Goal: Task Accomplishment & Management: Use online tool/utility

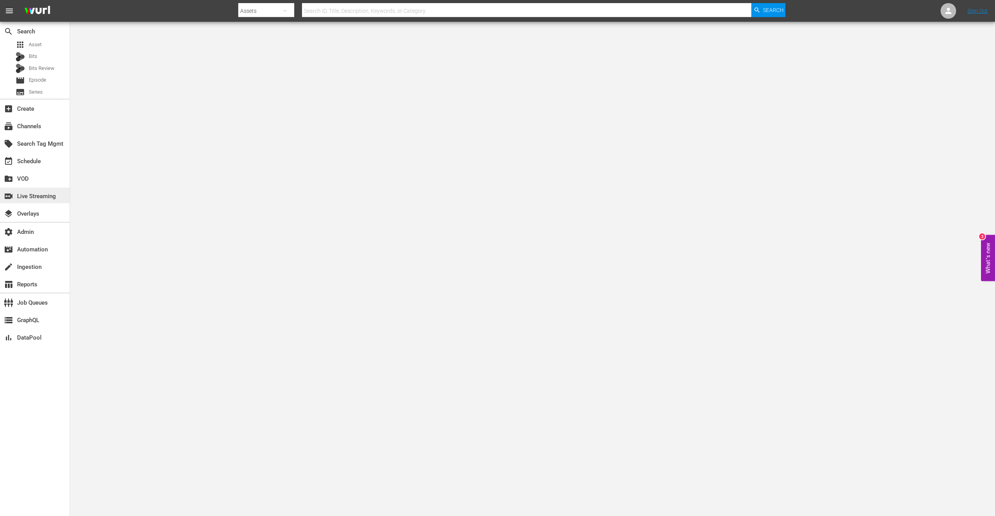
click at [41, 198] on div "switch_video Live Streaming" at bounding box center [22, 195] width 44 height 7
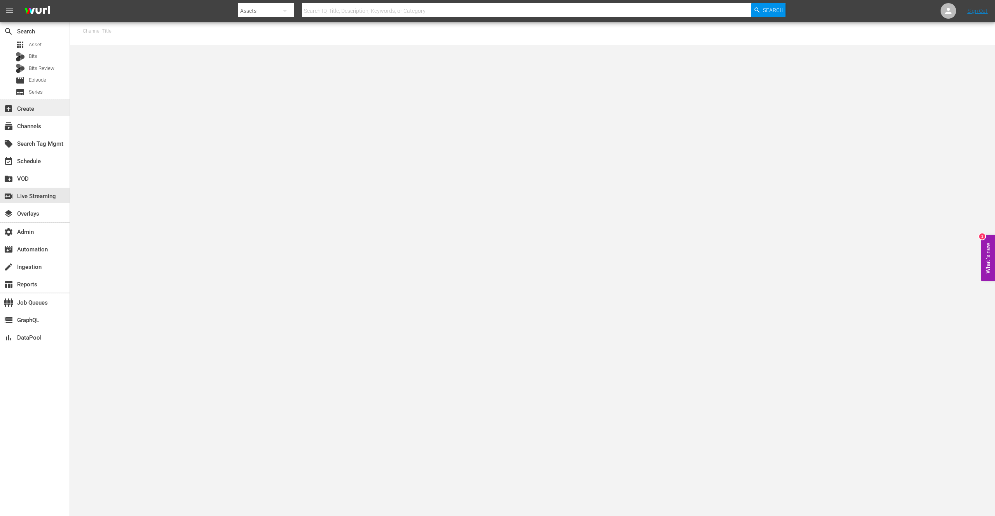
click at [30, 110] on div "add_box Create" at bounding box center [22, 107] width 44 height 7
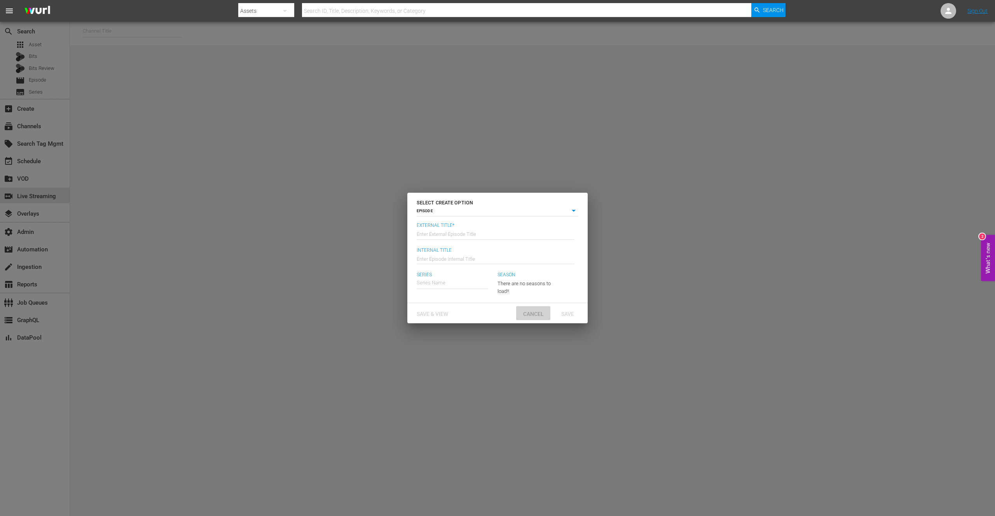
drag, startPoint x: 534, startPoint y: 314, endPoint x: 473, endPoint y: 277, distance: 71.4
click at [534, 312] on span "Cancel" at bounding box center [533, 314] width 33 height 6
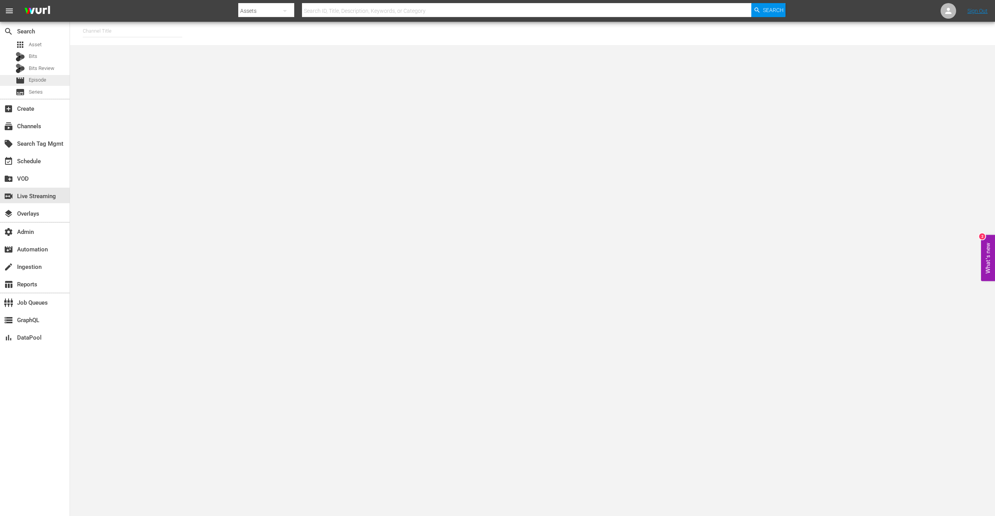
click at [42, 82] on span "Episode" at bounding box center [37, 80] width 17 height 8
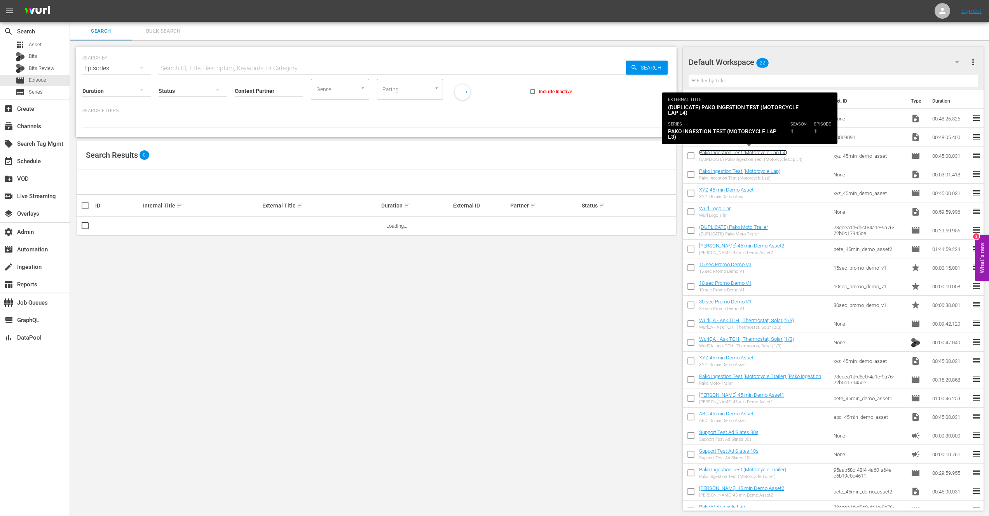
click at [762, 151] on link "Pako Ingestion Test (Motorcycle Lap L4)" at bounding box center [743, 153] width 88 height 6
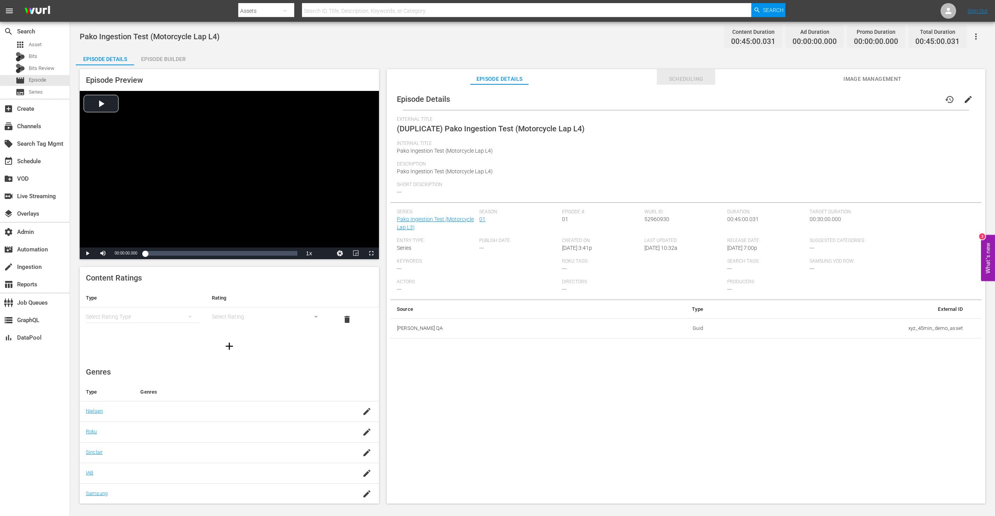
click at [692, 80] on span "Scheduling" at bounding box center [686, 79] width 58 height 10
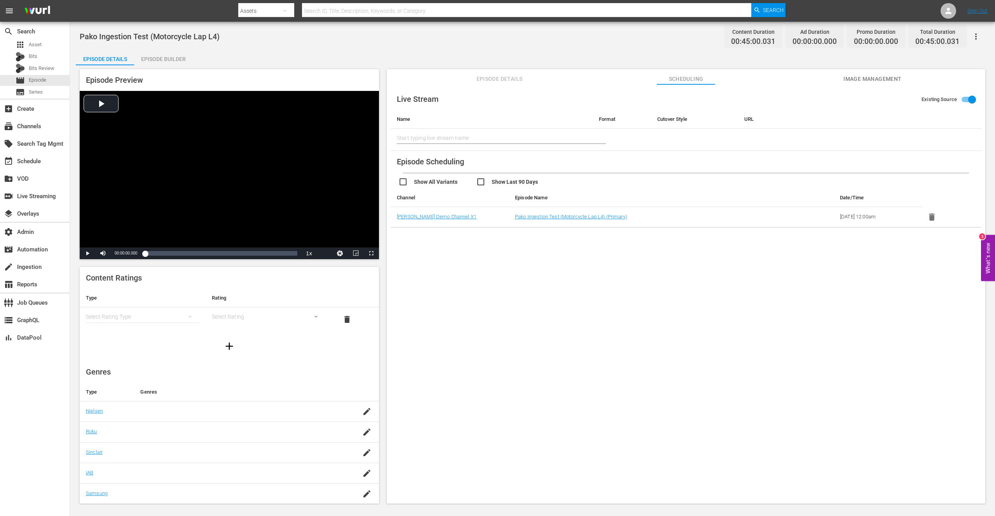
click at [454, 141] on input "text" at bounding box center [492, 138] width 190 height 19
click at [929, 139] on td "undefined" at bounding box center [853, 140] width 231 height 22
drag, startPoint x: 929, startPoint y: 142, endPoint x: 920, endPoint y: 148, distance: 10.3
click at [920, 148] on td "undefined" at bounding box center [853, 140] width 231 height 22
drag, startPoint x: 951, startPoint y: 146, endPoint x: 928, endPoint y: 139, distance: 23.9
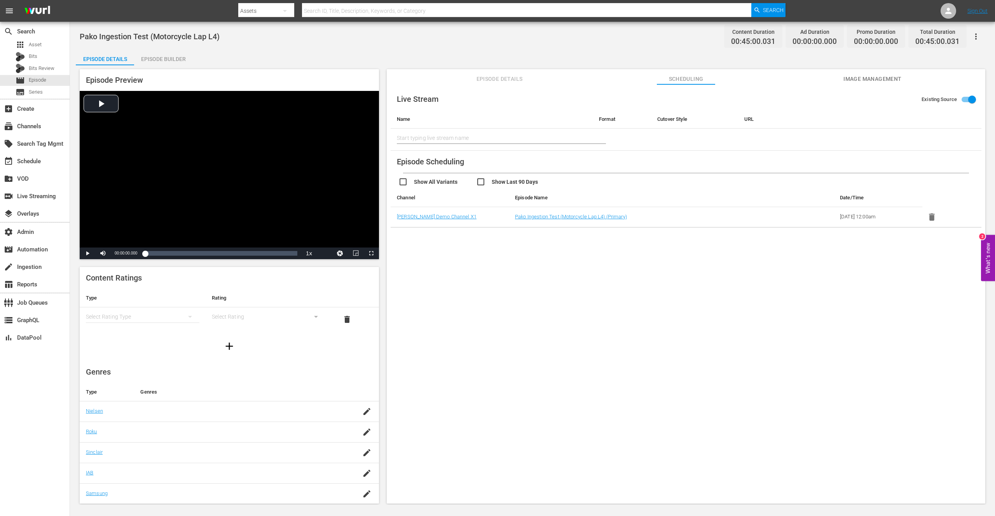
click at [929, 139] on td "undefined" at bounding box center [853, 140] width 231 height 22
drag, startPoint x: 519, startPoint y: 131, endPoint x: 412, endPoint y: 131, distance: 107.7
click at [412, 131] on input "text" at bounding box center [492, 138] width 190 height 19
